Goal: Transaction & Acquisition: Purchase product/service

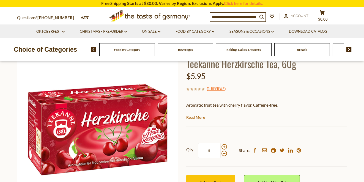
scroll to position [82, 0]
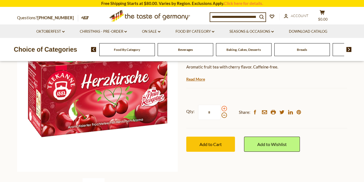
click at [223, 110] on span at bounding box center [224, 109] width 6 height 6
click at [221, 110] on input "*" at bounding box center [209, 112] width 23 height 15
click at [223, 116] on span at bounding box center [224, 116] width 6 height 6
click at [221, 116] on input "*" at bounding box center [209, 112] width 23 height 15
click at [223, 108] on span at bounding box center [224, 109] width 6 height 6
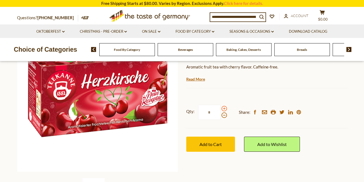
click at [221, 108] on input "*" at bounding box center [209, 112] width 23 height 15
click at [224, 116] on span at bounding box center [224, 116] width 6 height 6
click at [221, 116] on input "*" at bounding box center [209, 112] width 23 height 15
drag, startPoint x: 216, startPoint y: 114, endPoint x: 186, endPoint y: 111, distance: 30.4
click at [186, 111] on label "Qty: *" at bounding box center [206, 112] width 41 height 15
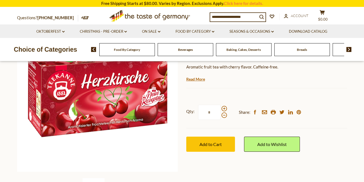
click at [198, 111] on input "*" at bounding box center [209, 112] width 23 height 15
type input "*"
click at [186, 137] on button "Add to Cart" at bounding box center [210, 144] width 49 height 15
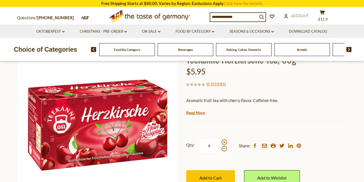
scroll to position [48, 0]
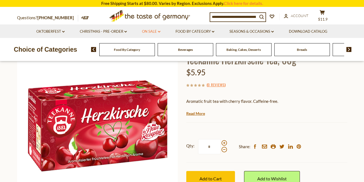
click at [154, 32] on link "On Sale dropdown_arrow" at bounding box center [151, 32] width 18 height 6
click at [321, 15] on icon "cart" at bounding box center [322, 12] width 5 height 5
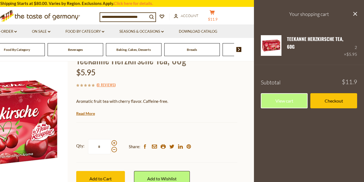
scroll to position [48, 0]
click at [131, 19] on input at bounding box center [123, 17] width 47 height 8
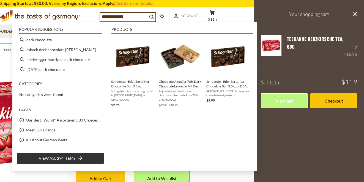
type input "**********"
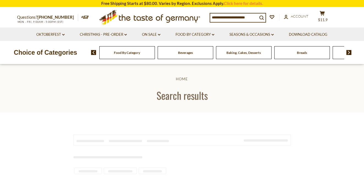
type input "**********"
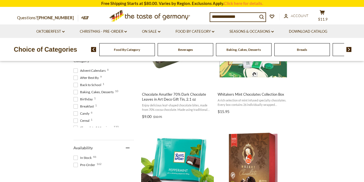
scroll to position [152, 0]
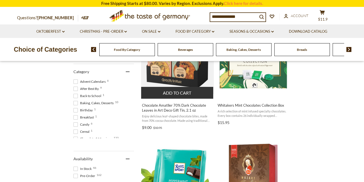
click at [179, 107] on span "Chocolate Amatller 70% Dark Chocolate Leaves in Art Deco Gift Tin, 2.1 oz" at bounding box center [177, 108] width 71 height 10
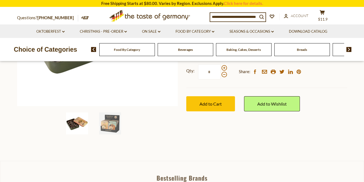
scroll to position [150, 0]
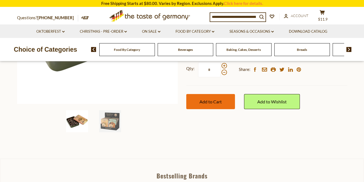
click at [205, 99] on span "Add to Cart" at bounding box center [210, 101] width 22 height 5
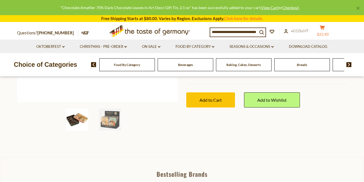
click at [325, 28] on icon "cart" at bounding box center [322, 27] width 5 height 5
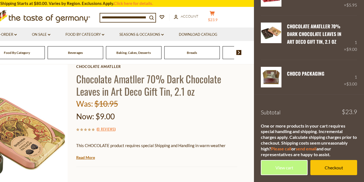
scroll to position [0, 0]
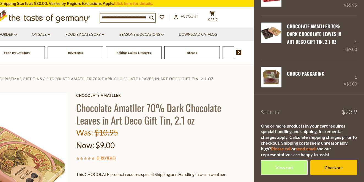
click at [110, 14] on input at bounding box center [123, 17] width 47 height 8
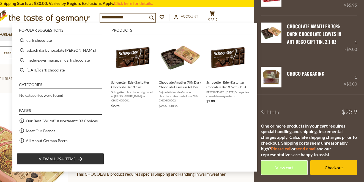
type input "**********"
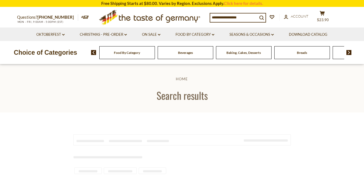
type input "**********"
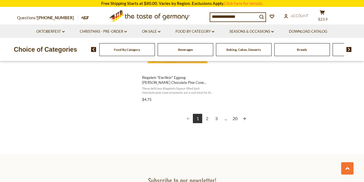
scroll to position [1020, 0]
click at [245, 117] on link "Next page" at bounding box center [244, 118] width 9 height 9
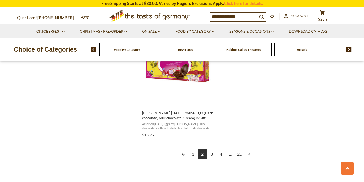
scroll to position [974, 0]
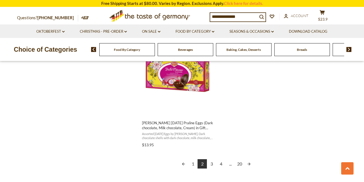
click at [249, 163] on link "Next page" at bounding box center [248, 163] width 9 height 9
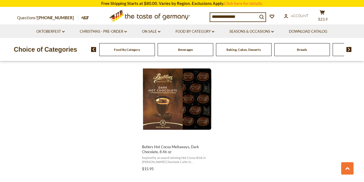
scroll to position [952, 0]
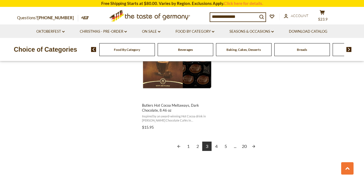
click at [253, 146] on link "Next page" at bounding box center [253, 146] width 9 height 9
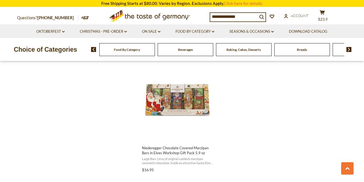
scroll to position [951, 0]
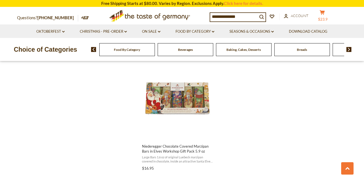
click at [325, 14] on button "cart $23.9" at bounding box center [322, 17] width 17 height 14
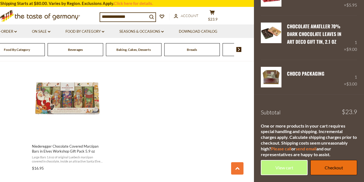
scroll to position [950, 0]
click at [328, 169] on link "Checkout" at bounding box center [333, 167] width 47 height 15
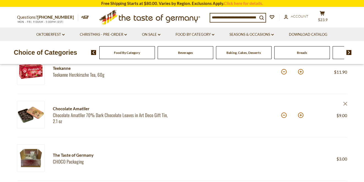
click at [346, 103] on icon at bounding box center [345, 104] width 4 height 4
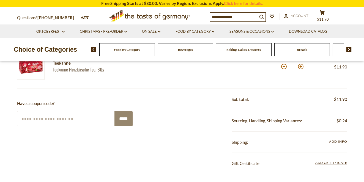
scroll to position [170, 0]
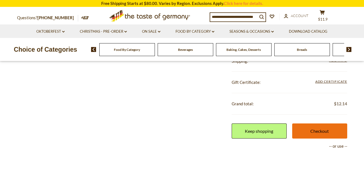
click at [323, 129] on link "Checkout" at bounding box center [319, 131] width 55 height 15
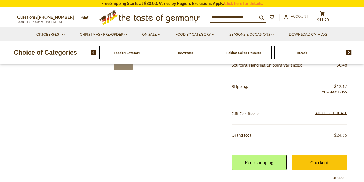
scroll to position [154, 0]
